Goal: Task Accomplishment & Management: Manage account settings

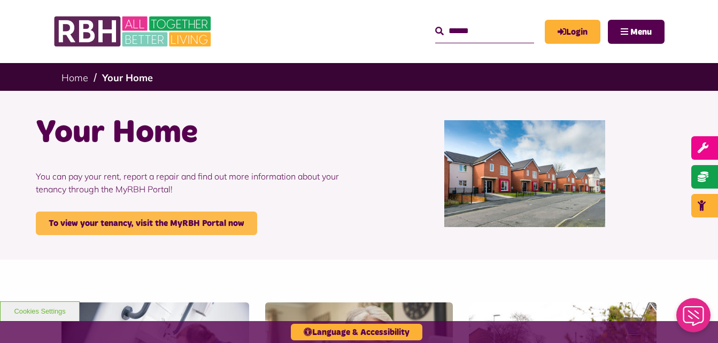
click at [152, 222] on link "To view your tenancy, visit the MyRBH Portal now" at bounding box center [146, 224] width 221 height 24
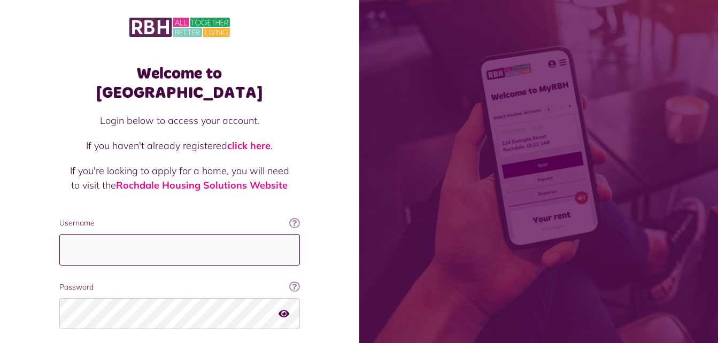
type input "**********"
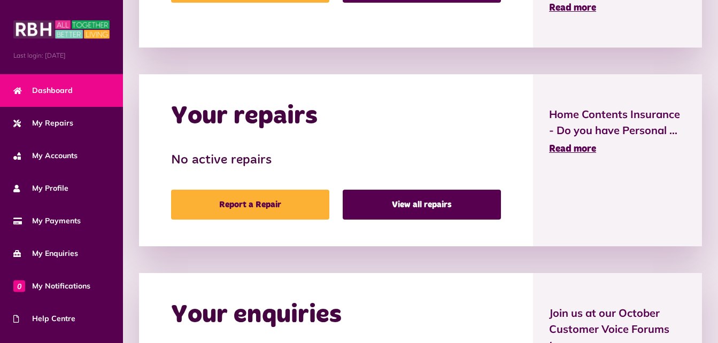
scroll to position [492, 0]
